Goal: Task Accomplishment & Management: Complete application form

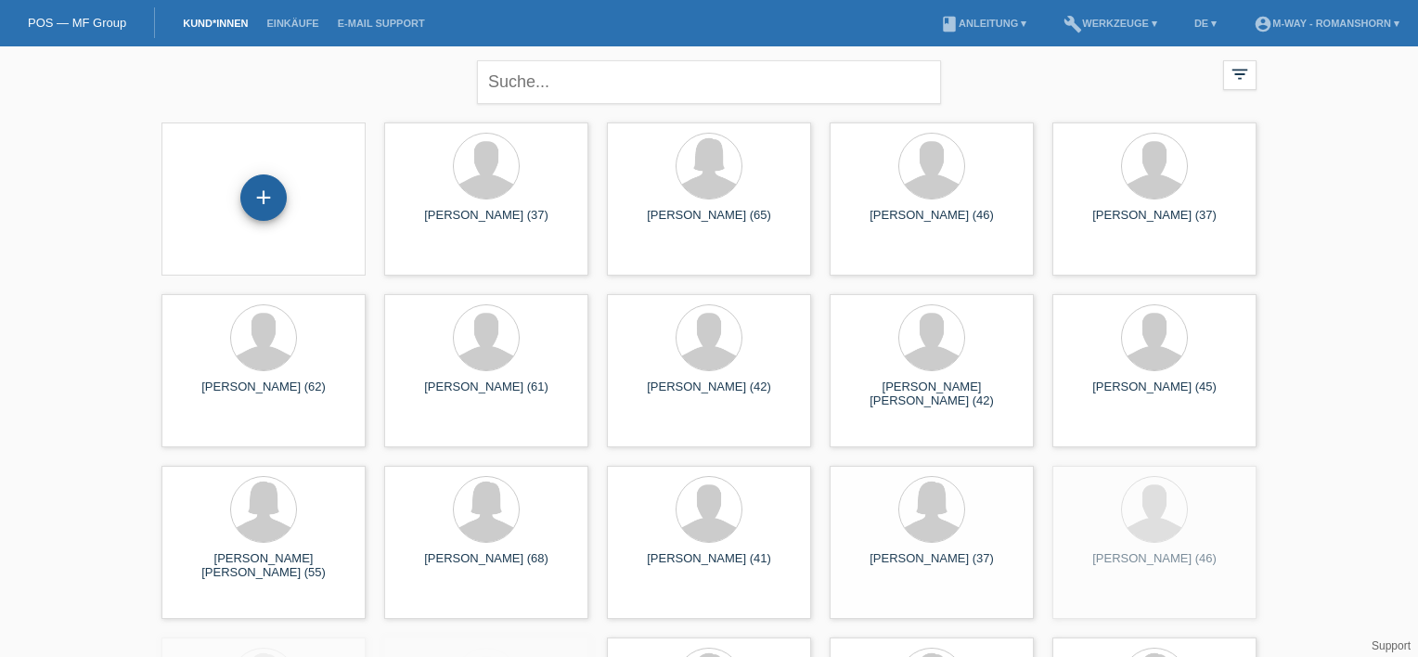
click at [257, 218] on div "+" at bounding box center [263, 197] width 46 height 46
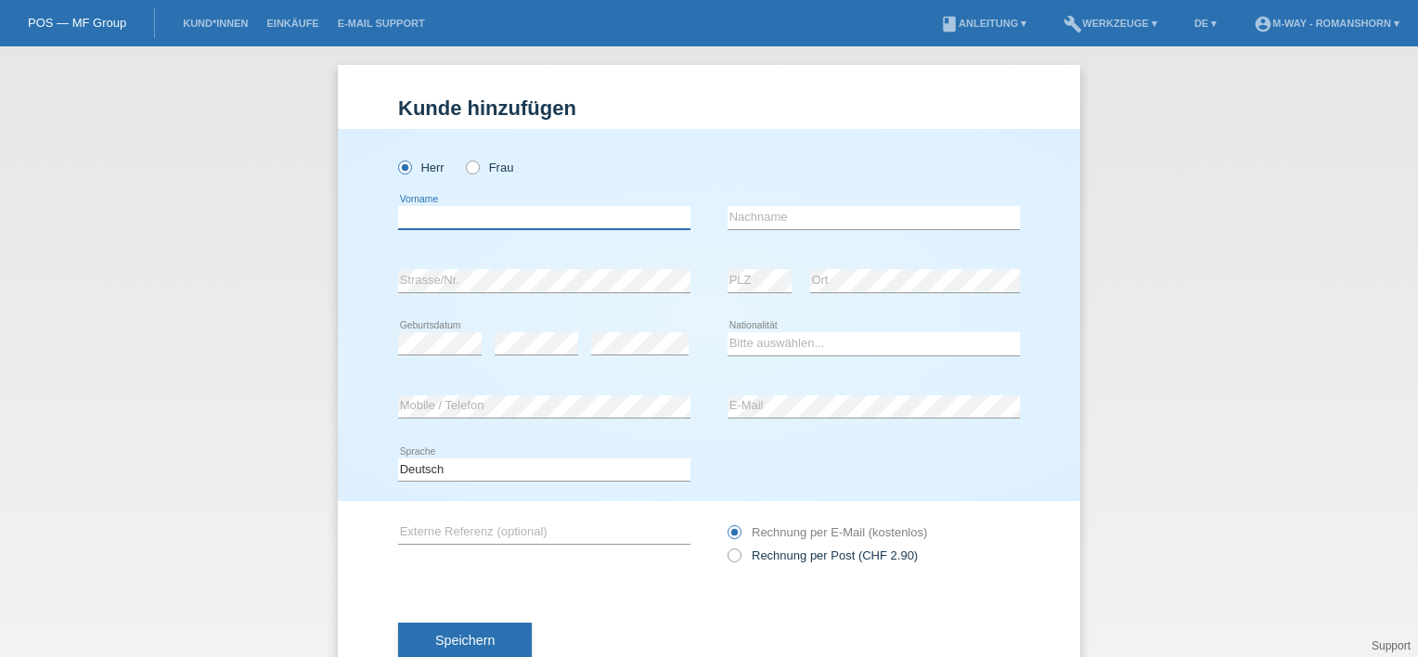
click at [419, 215] on input "text" at bounding box center [544, 217] width 292 height 23
type input "Roman"
type input "Koop"
click at [757, 349] on select "Bitte auswählen... Schweiz Deutschland Liechtenstein Österreich ------------ Af…" at bounding box center [874, 343] width 292 height 22
select select "DE"
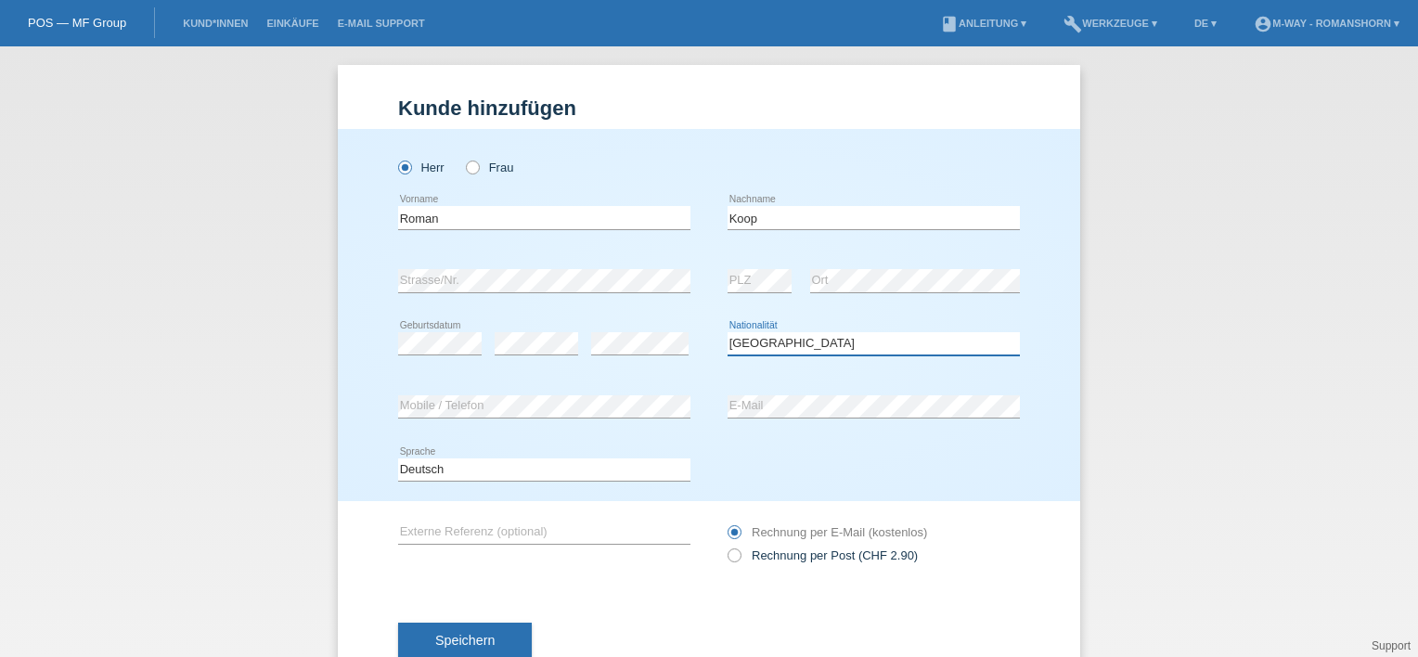
click at [728, 332] on select "Bitte auswählen... Schweiz Deutschland Liechtenstein Österreich ------------ Af…" at bounding box center [874, 343] width 292 height 22
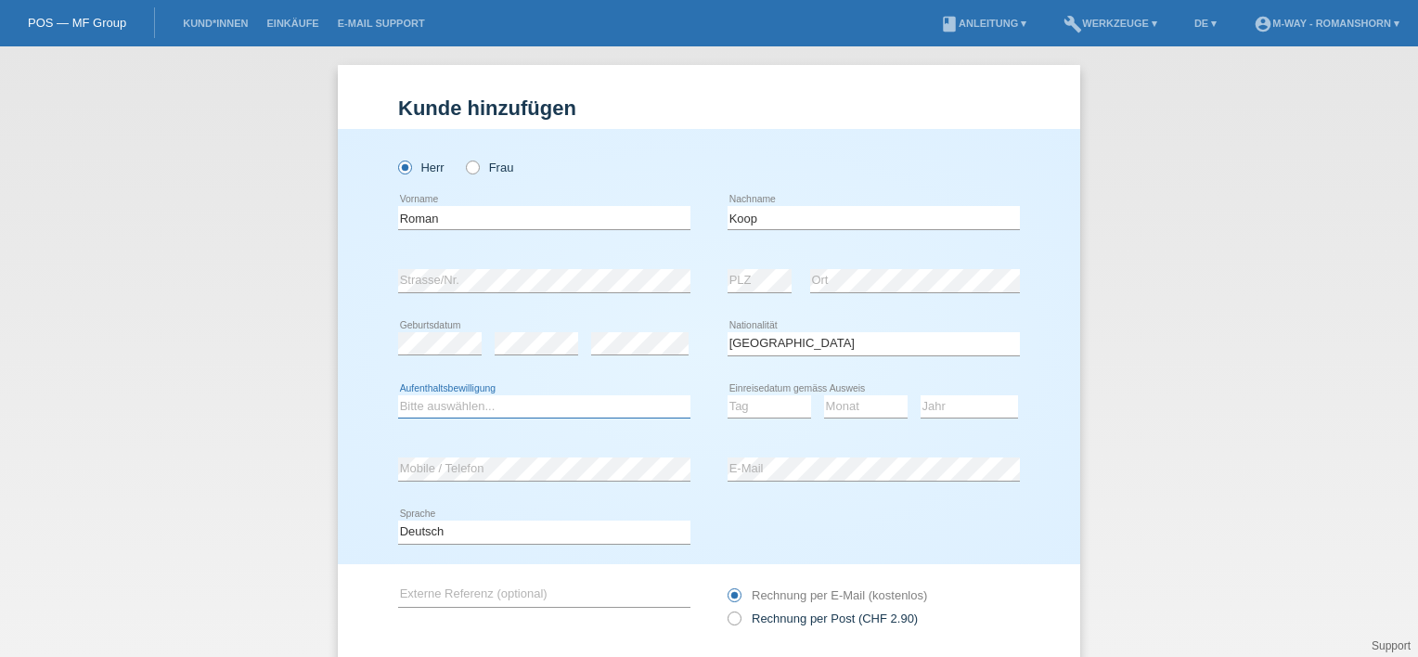
click at [509, 416] on select "Bitte auswählen... C B B - Flüchtlingsstatus Andere" at bounding box center [544, 406] width 292 height 22
select select "C"
click at [398, 395] on select "Bitte auswählen... C B B - Flüchtlingsstatus Andere" at bounding box center [544, 406] width 292 height 22
click at [733, 404] on select "Tag 01 02 03 04 05 06 07 08 09 10 11" at bounding box center [770, 406] width 84 height 22
select select "26"
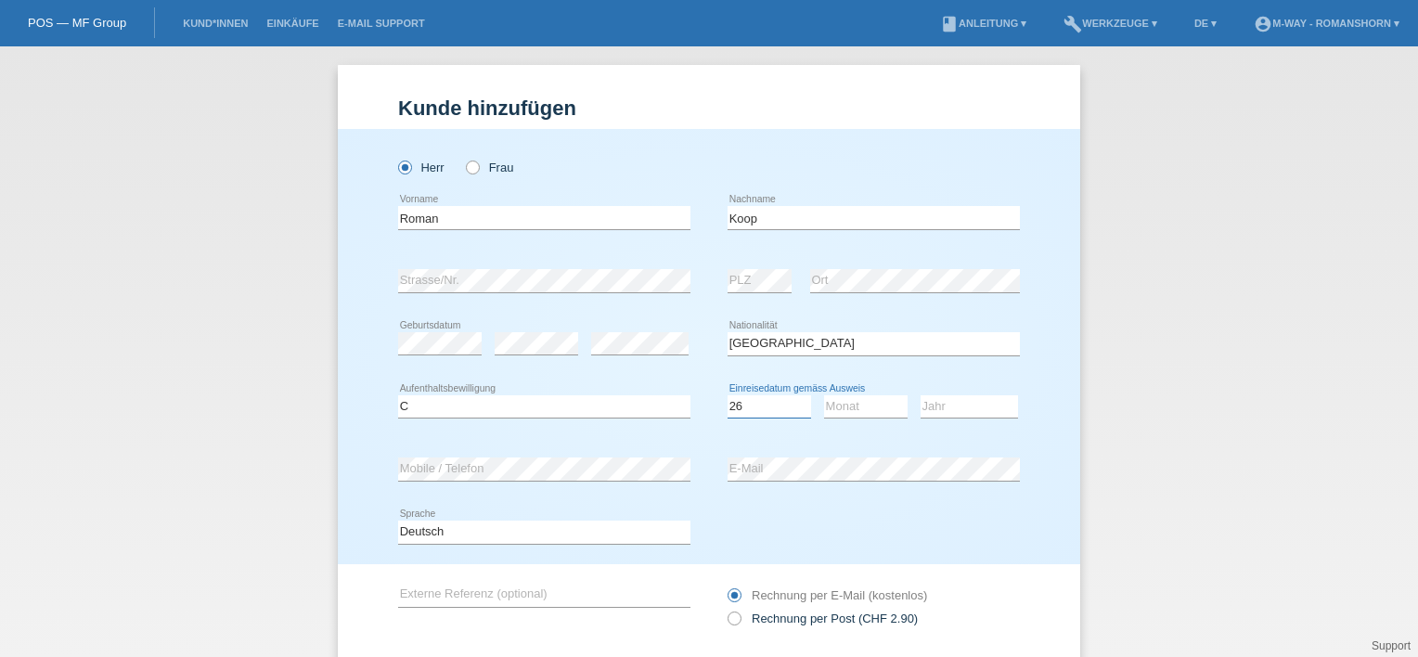
click at [728, 395] on select "Tag 01 02 03 04 05 06 07 08 09 10 11" at bounding box center [770, 406] width 84 height 22
click at [824, 408] on select "Monat 01 02 03 04 05 06 07 08 09 10 11" at bounding box center [866, 406] width 84 height 22
select select "02"
click at [824, 395] on select "Monat 01 02 03 04 05 06 07 08 09 10 11" at bounding box center [866, 406] width 84 height 22
click at [990, 402] on select "Jahr 2025 2024 2023 2022 2021 2020 2019 2018 2017 2016 2015 2014 2013 2012 2011…" at bounding box center [969, 406] width 97 height 22
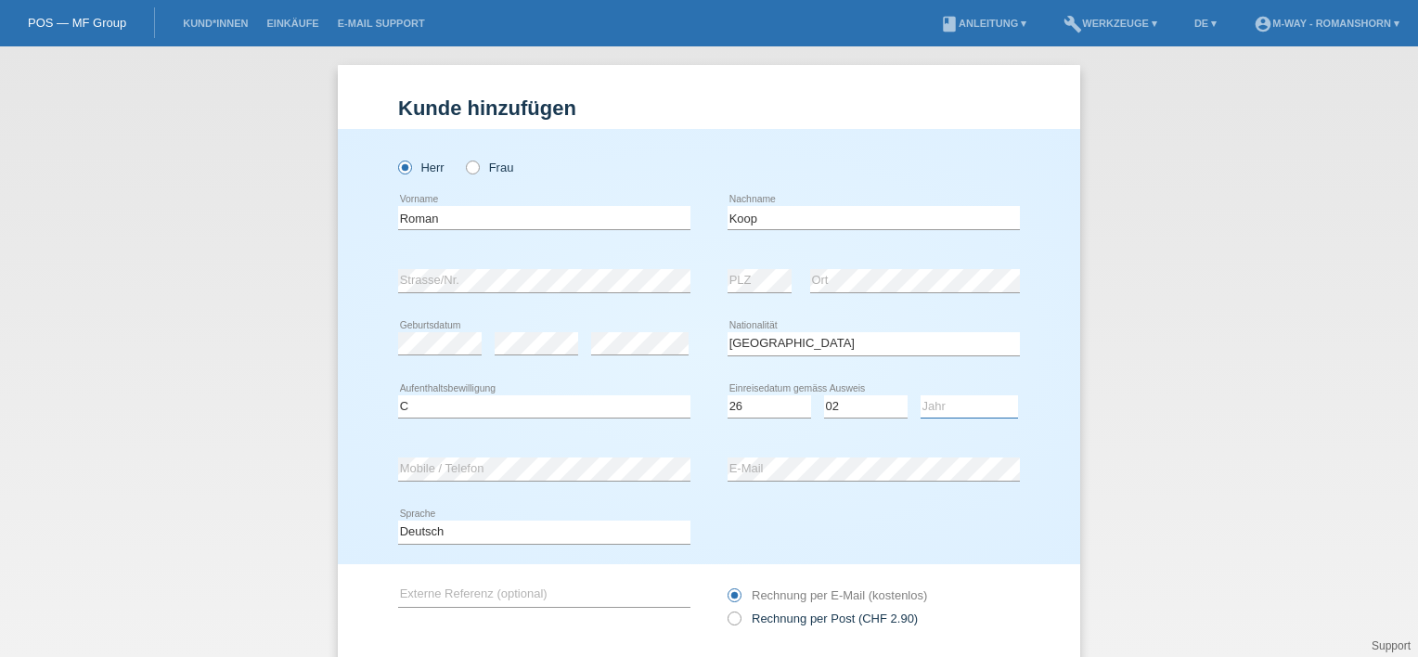
select select "2015"
click at [921, 395] on select "Jahr 2025 2024 2023 2022 2021 2020 2019 2018 2017 2016 2015 2014 2013 2012 2011…" at bounding box center [969, 406] width 97 height 22
click at [775, 503] on div "Deutsch Français Italiano English error Sprache" at bounding box center [709, 532] width 622 height 63
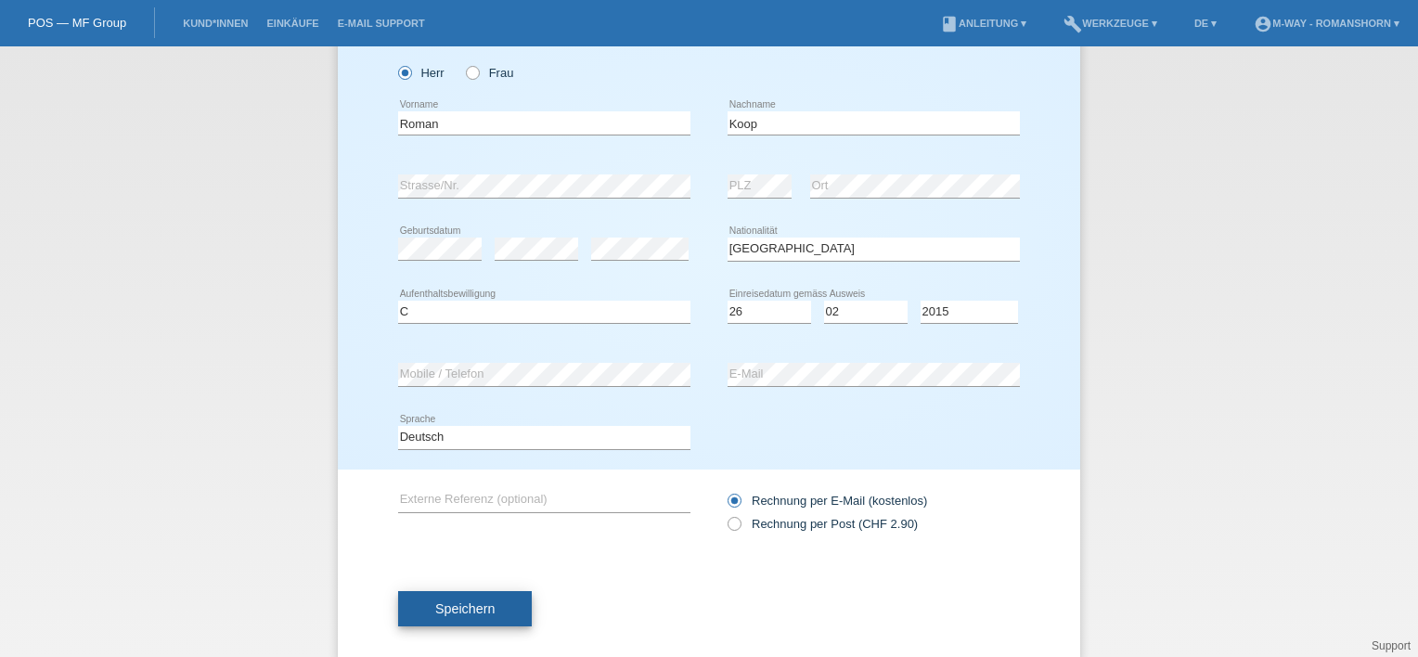
click at [479, 612] on span "Speichern" at bounding box center [464, 608] width 59 height 15
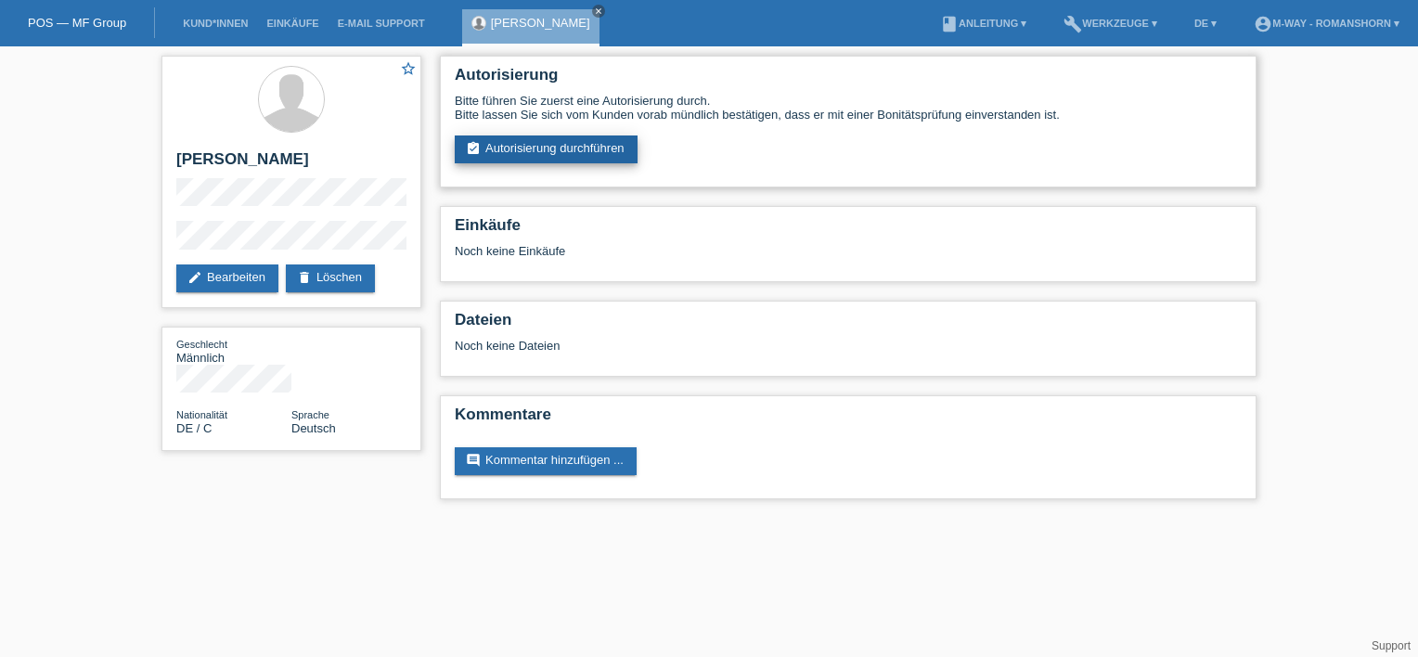
click at [535, 150] on link "assignment_turned_in Autorisierung durchführen" at bounding box center [546, 149] width 183 height 28
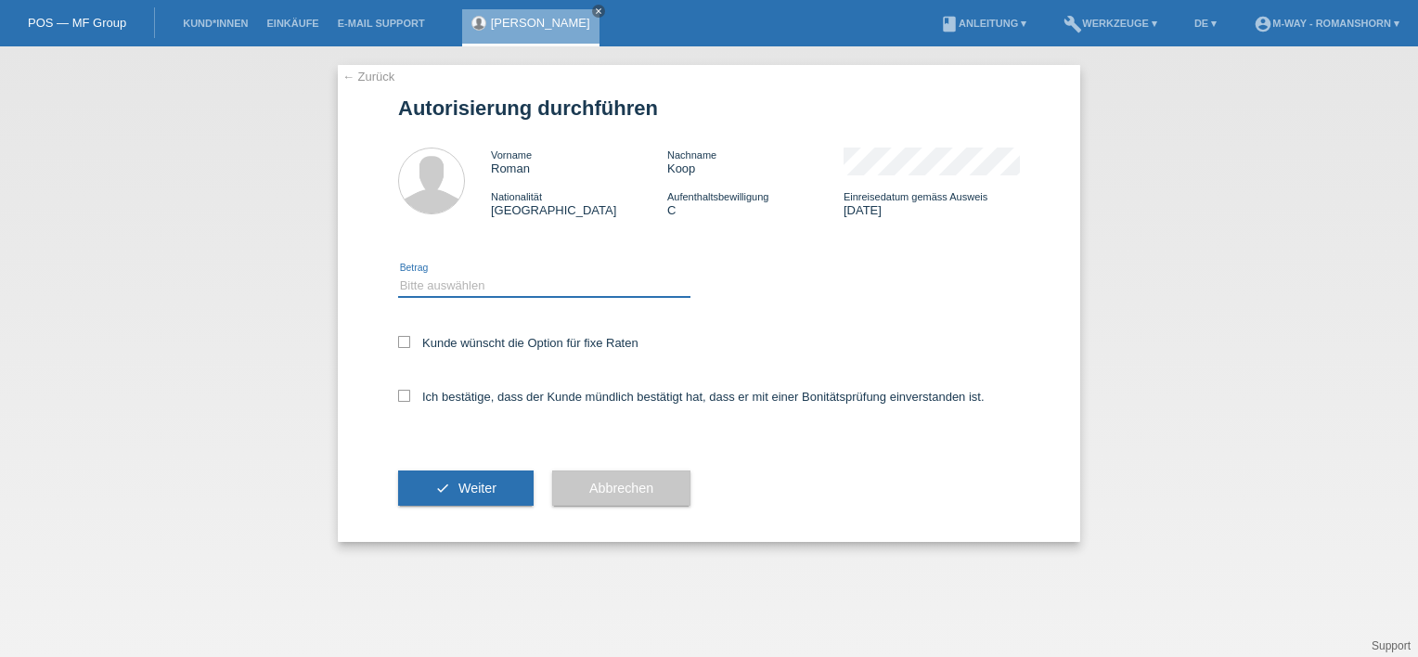
click at [440, 296] on select "Bitte auswählen CHF 1.00 - CHF 499.00 CHF 500.00 - CHF 1'999.00 CHF 2'000.00 - …" at bounding box center [544, 286] width 292 height 22
select select "3"
click at [398, 275] on select "Bitte auswählen CHF 1.00 - CHF 499.00 CHF 500.00 - CHF 1'999.00 CHF 2'000.00 - …" at bounding box center [544, 286] width 292 height 22
click at [405, 342] on icon at bounding box center [404, 342] width 12 height 12
click at [405, 342] on input "Kunde wünscht die Option für fixe Raten" at bounding box center [404, 342] width 12 height 12
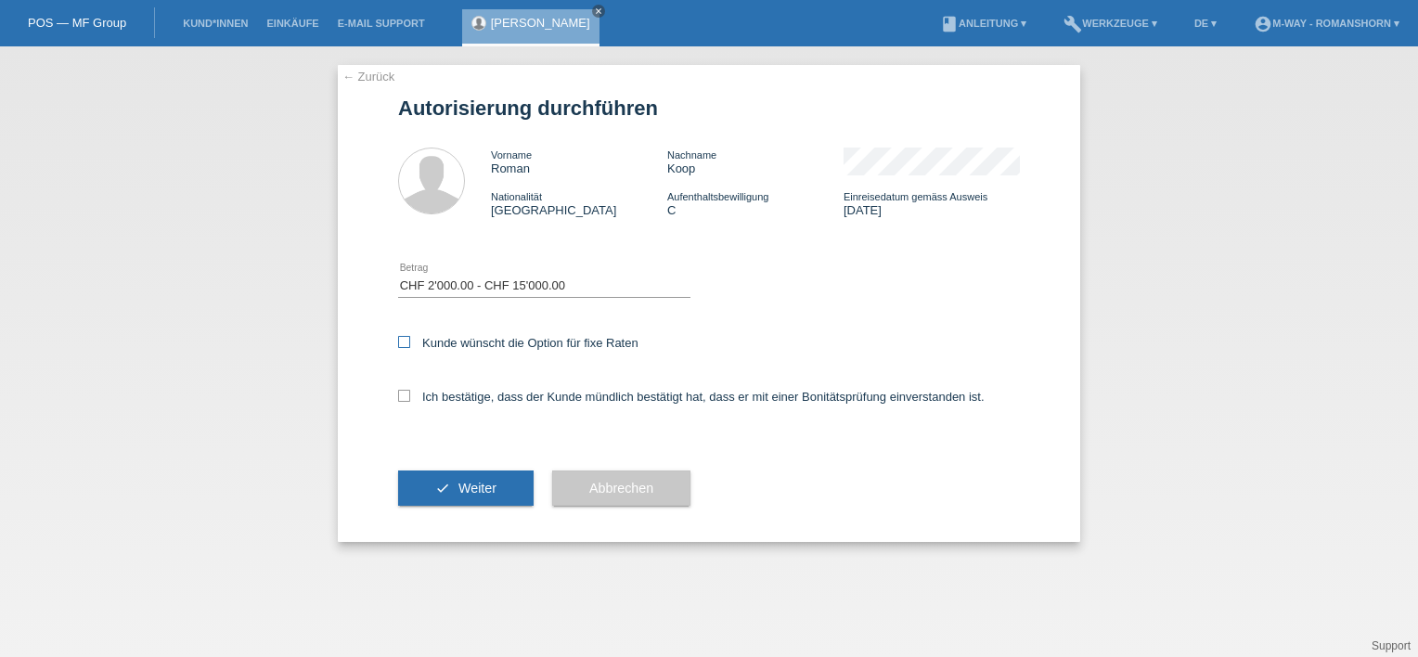
checkbox input "true"
click at [404, 401] on icon at bounding box center [404, 396] width 12 height 12
click at [404, 401] on input "Ich bestätige, dass der Kunde mündlich bestätigt hat, dass er mit einer Bonität…" at bounding box center [404, 396] width 12 height 12
checkbox input "true"
click at [433, 494] on button "check Weiter" at bounding box center [465, 488] width 135 height 35
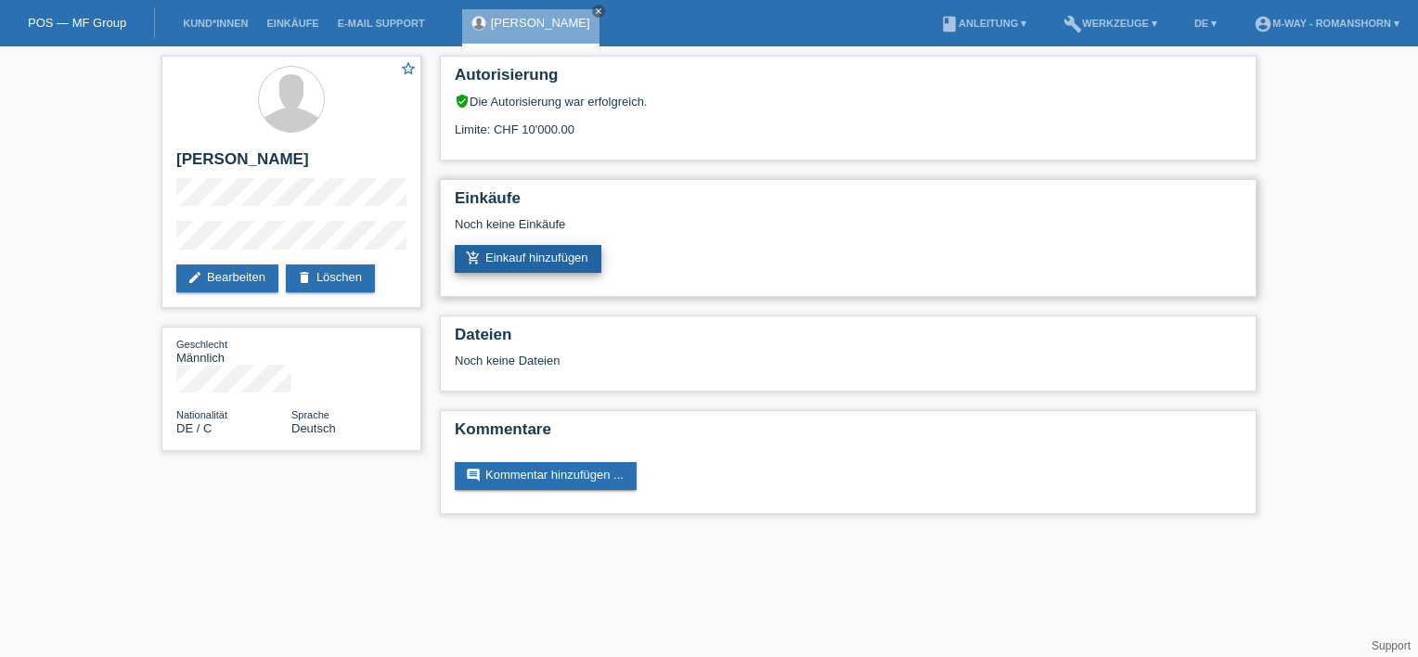
click at [560, 256] on link "add_shopping_cart Einkauf hinzufügen" at bounding box center [528, 259] width 147 height 28
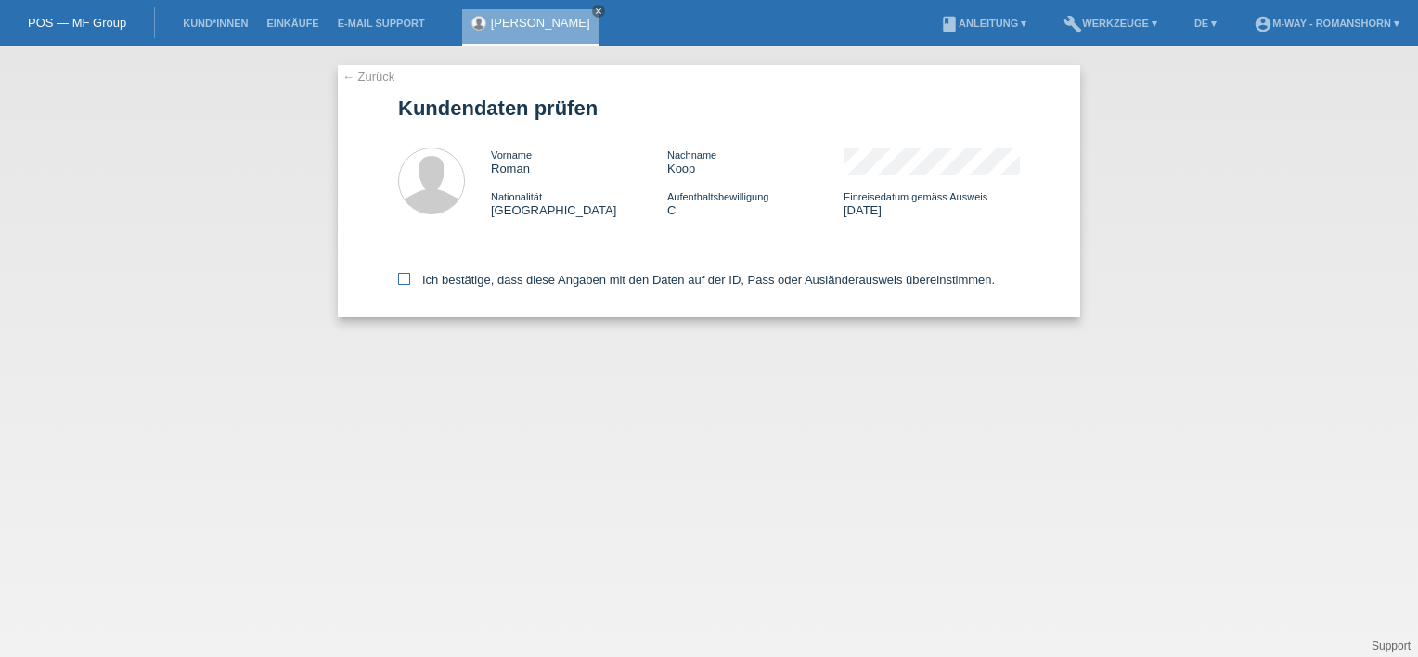
click at [401, 281] on icon at bounding box center [404, 279] width 12 height 12
click at [401, 281] on input "Ich bestätige, dass diese Angaben mit den Daten auf der ID, Pass oder Ausländer…" at bounding box center [404, 279] width 12 height 12
checkbox input "true"
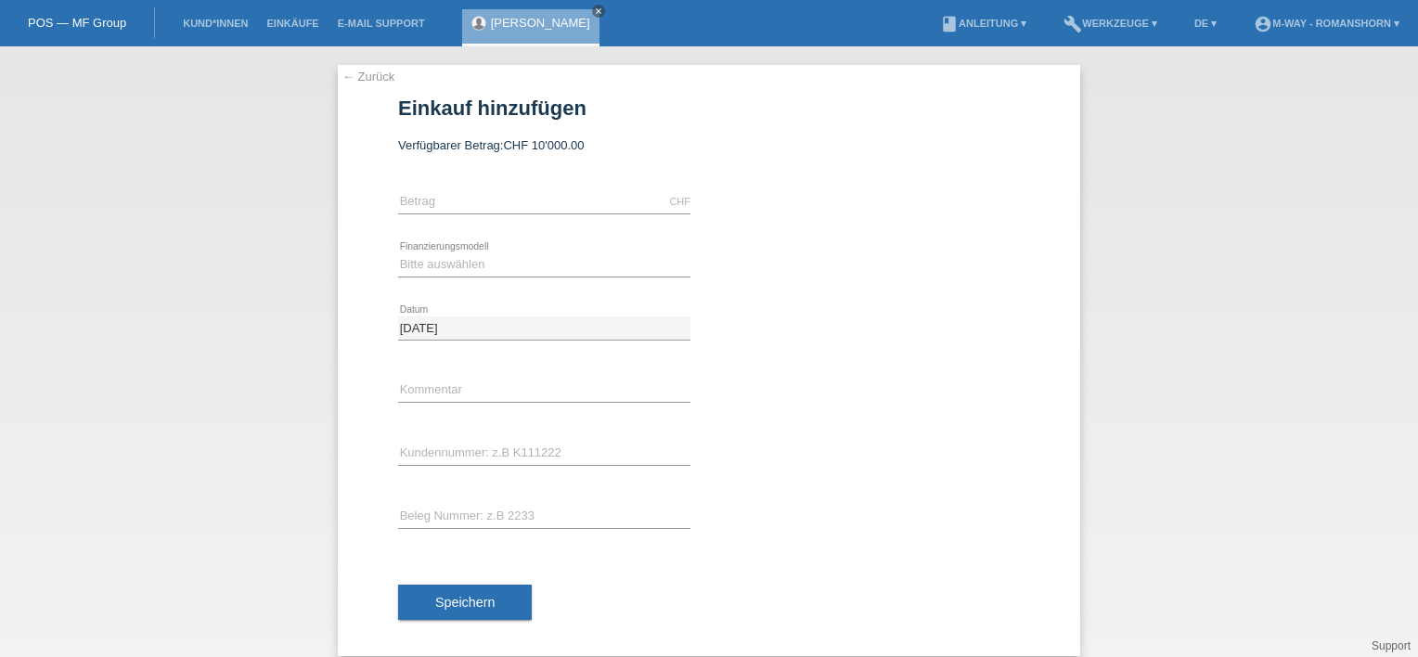
click at [410, 188] on div "CHF error [GEOGRAPHIC_DATA]" at bounding box center [544, 202] width 292 height 63
click at [412, 196] on input "text" at bounding box center [544, 201] width 292 height 23
type input "2199.00"
click at [427, 277] on icon at bounding box center [544, 277] width 292 height 1
click at [428, 262] on select "Bitte auswählen Fixe Raten Kauf auf Rechnung mit Teilzahlungsoption" at bounding box center [544, 264] width 292 height 22
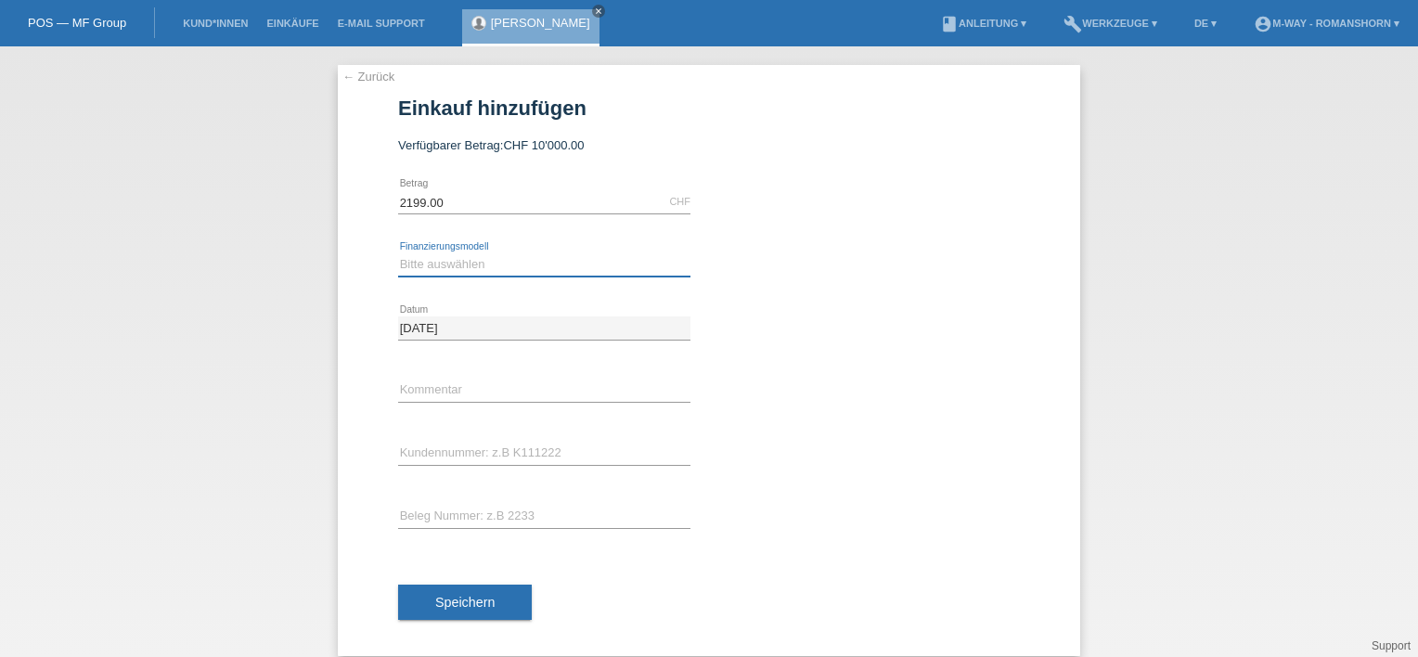
select select "77"
click at [398, 253] on select "Bitte auswählen Fixe Raten Kauf auf Rechnung mit Teilzahlungsoption" at bounding box center [544, 264] width 292 height 22
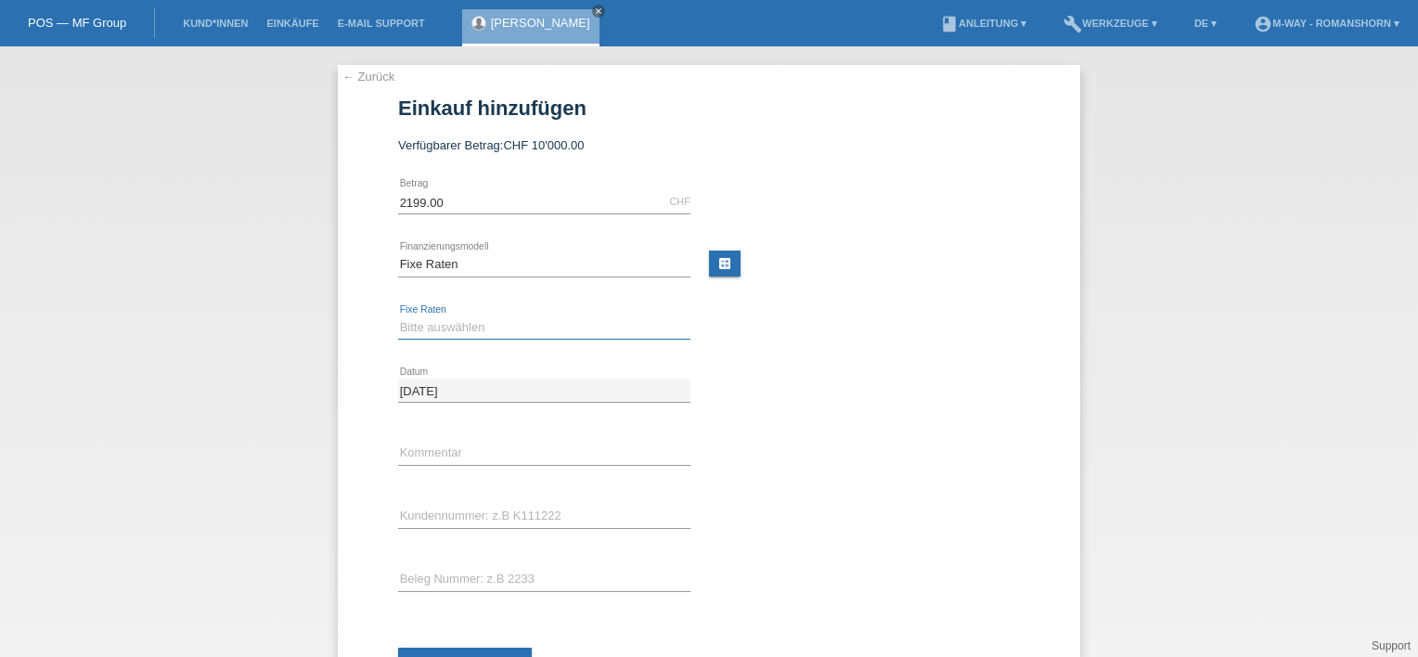
click at [432, 327] on select "Bitte auswählen 4 Raten 5 Raten 6 Raten 7 Raten 8 Raten 9 Raten 10 Raten 11 Rat…" at bounding box center [544, 327] width 292 height 22
select select "202"
click at [398, 316] on select "Bitte auswählen 4 Raten 5 Raten 6 Raten 7 Raten 8 Raten 9 Raten 10 Raten 11 Rat…" at bounding box center [544, 327] width 292 height 22
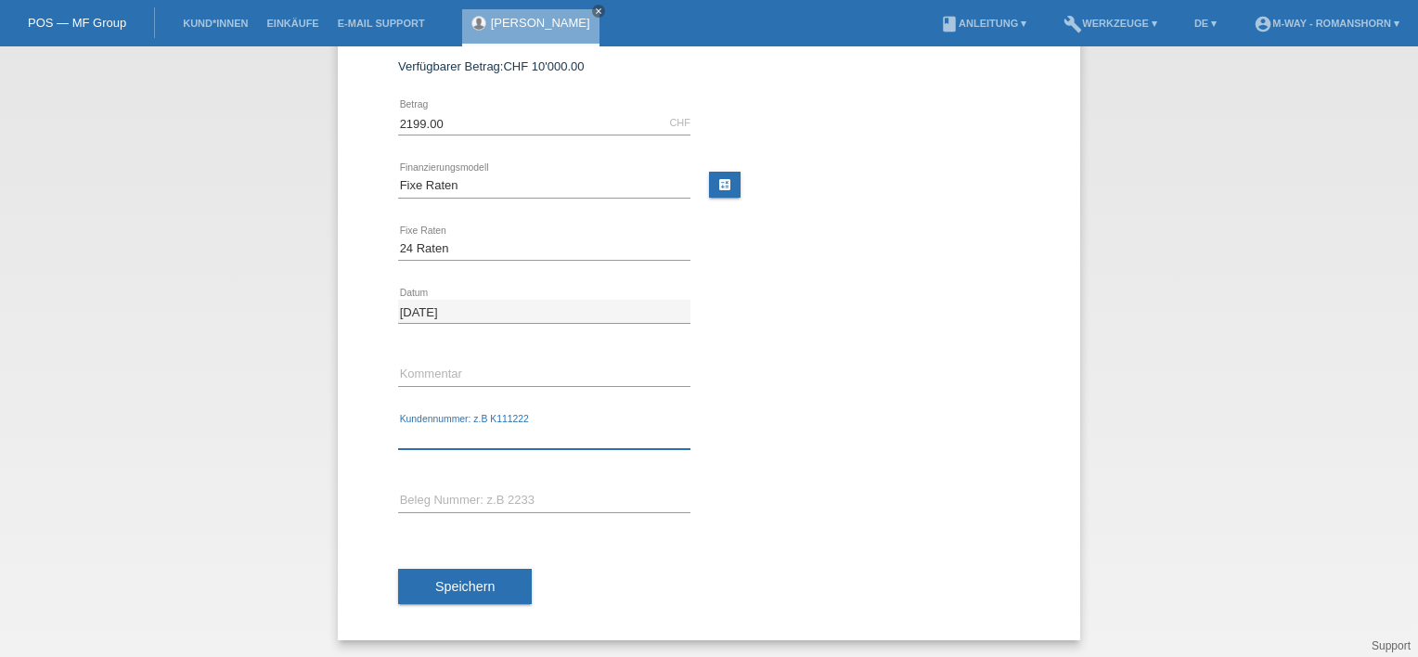
click at [437, 432] on input "text" at bounding box center [544, 437] width 292 height 23
type input "K511570"
click at [445, 490] on input "text" at bounding box center [544, 500] width 292 height 23
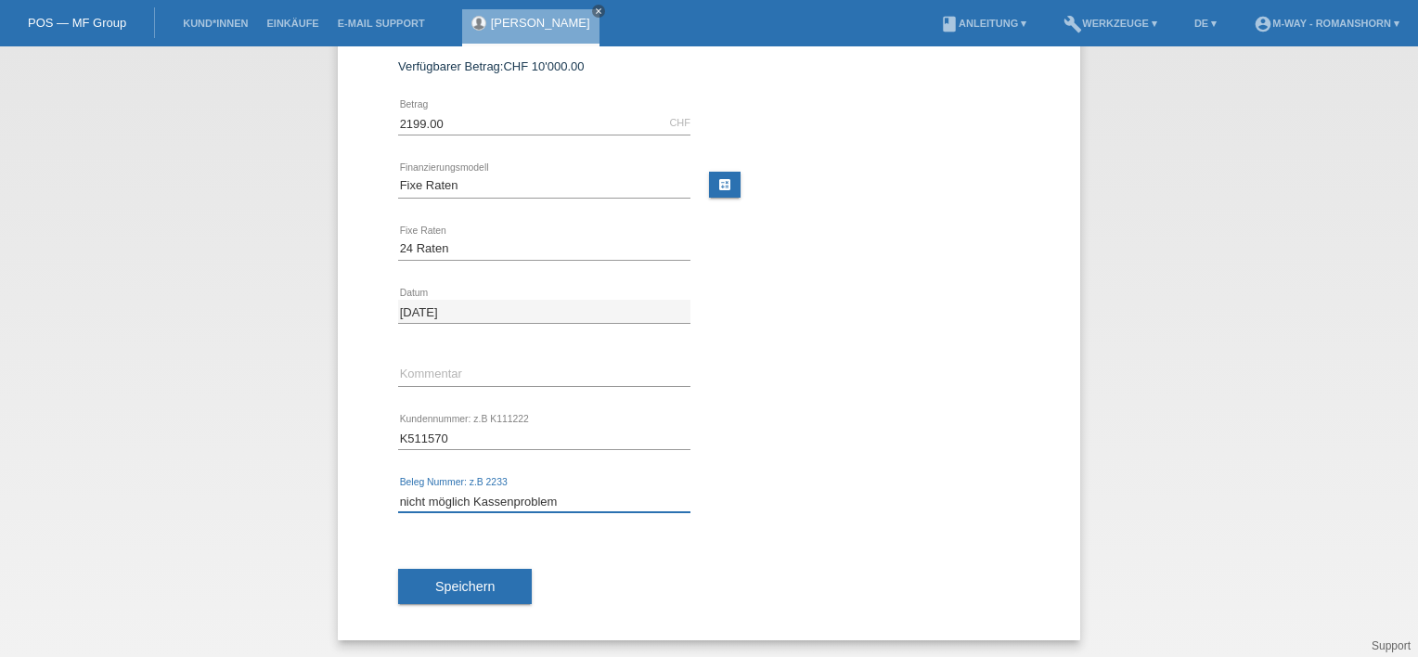
click at [463, 495] on input "nicht möglich Kassenproblem" at bounding box center [544, 500] width 292 height 23
click at [572, 498] on input "nicht möglich, Kassenproblem" at bounding box center [544, 500] width 292 height 23
drag, startPoint x: 572, startPoint y: 498, endPoint x: 334, endPoint y: 481, distance: 238.2
click at [338, 481] on div "← Zurück Einkauf hinzufügen Verfügbarer Betrag: CHF 10'000.00 2199.00" at bounding box center [709, 313] width 742 height 654
type input "Bon Nr. 11783"
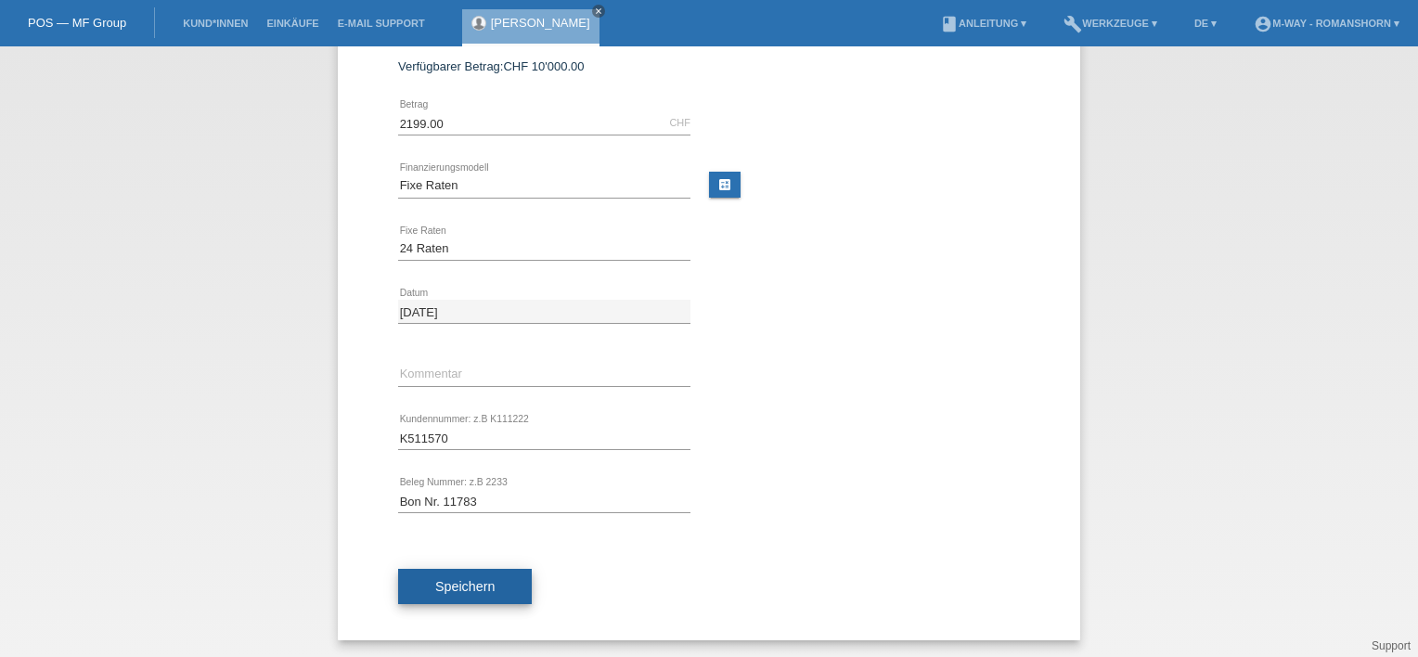
click at [454, 587] on span "Speichern" at bounding box center [464, 586] width 59 height 15
